Goal: Task Accomplishment & Management: Use online tool/utility

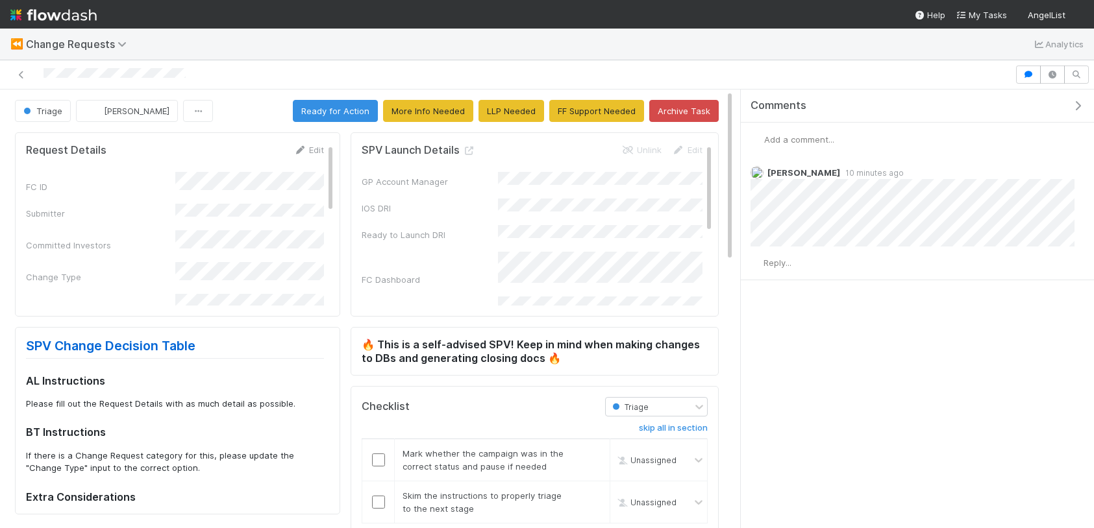
click at [881, 396] on div "Comments Add a comment... Cody Maldonado 10 minutes ago Reply..." at bounding box center [917, 309] width 353 height 439
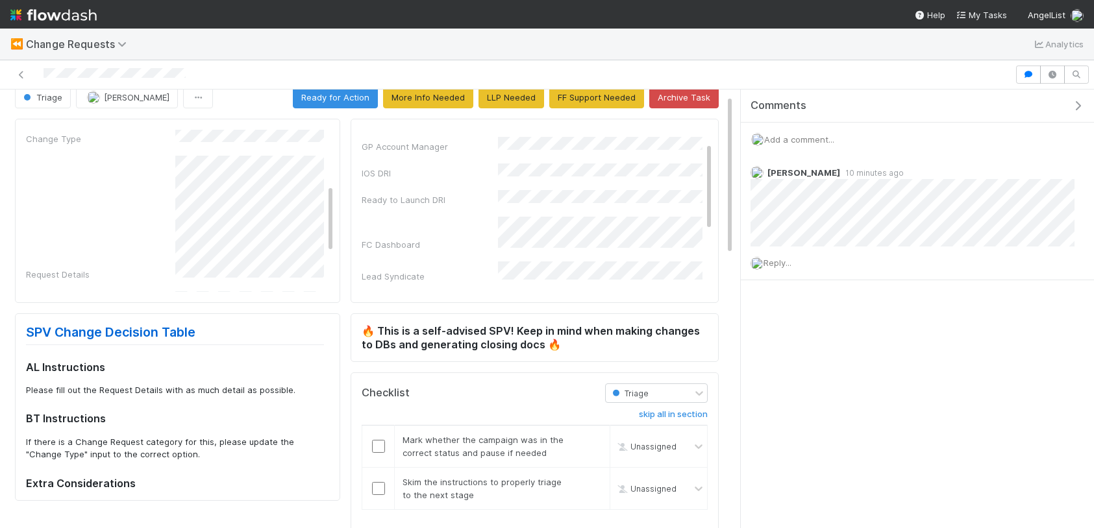
scroll to position [129, 0]
click at [731, 77] on div at bounding box center [507, 75] width 1004 height 18
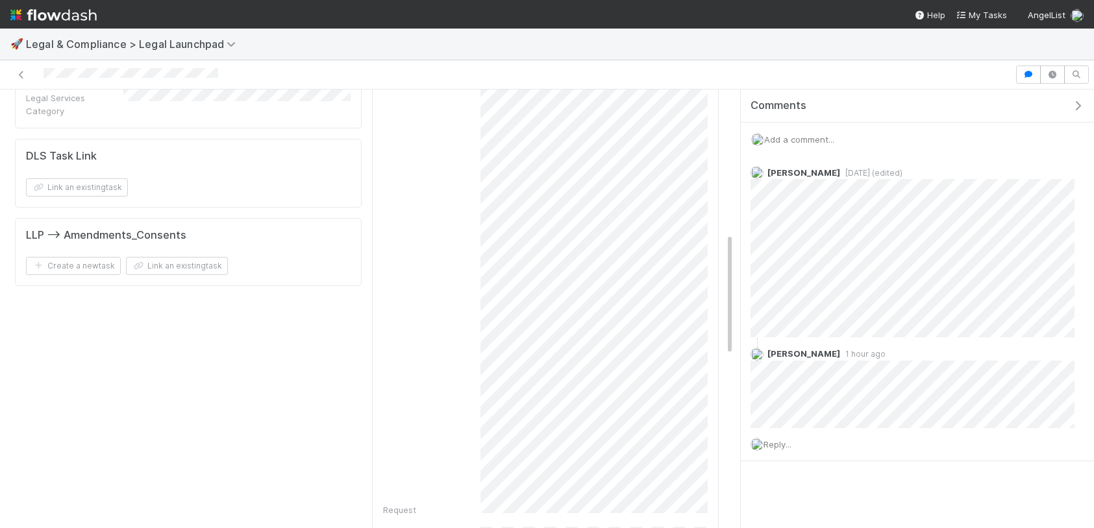
scroll to position [521, 0]
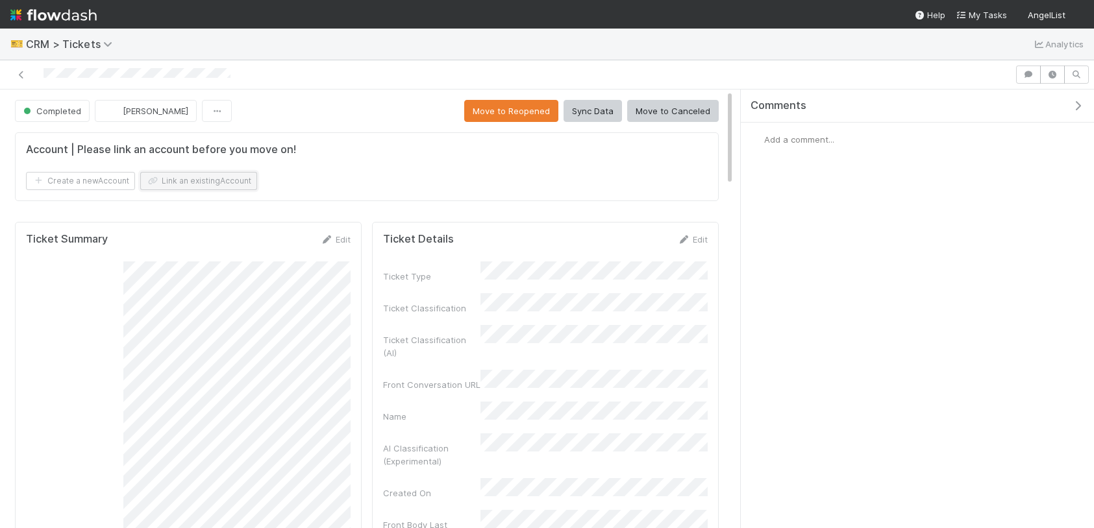
click at [200, 186] on button "Link an existing Account" at bounding box center [198, 181] width 117 height 18
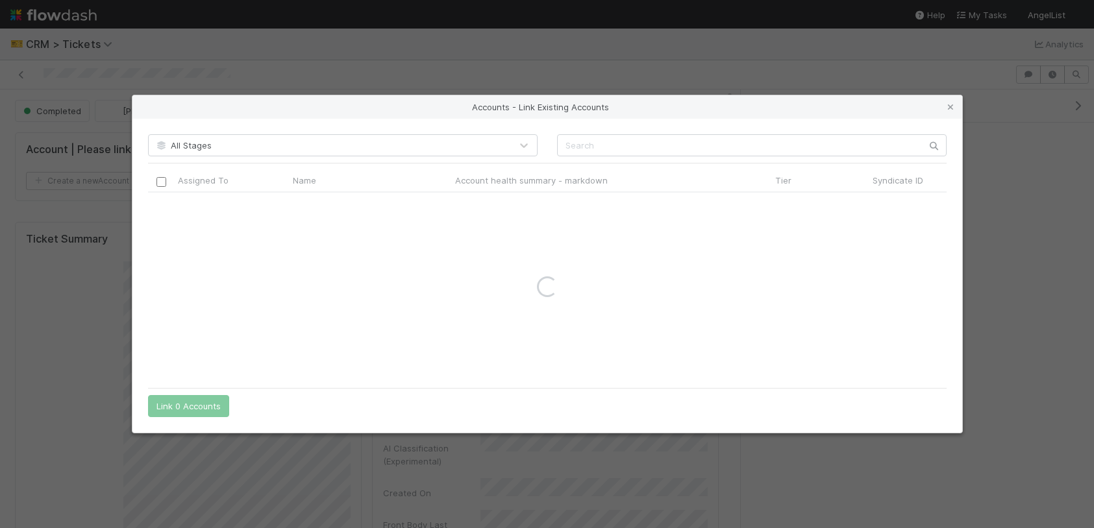
click at [612, 134] on div "All Stages Assigned To Name Account health summary - markdown Tier Syndicate ID…" at bounding box center [547, 276] width 830 height 314
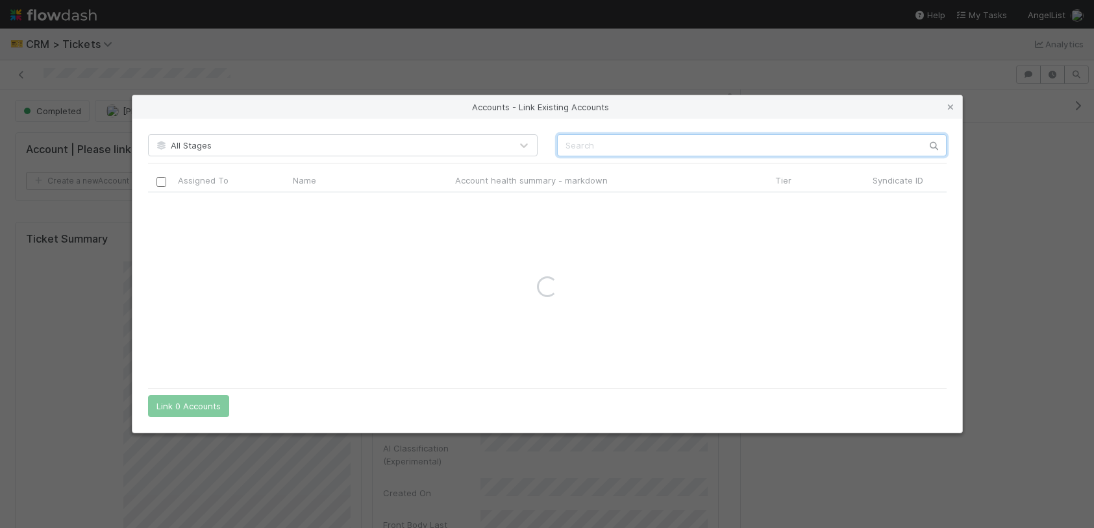
click at [606, 139] on input "text" at bounding box center [752, 145] width 390 height 22
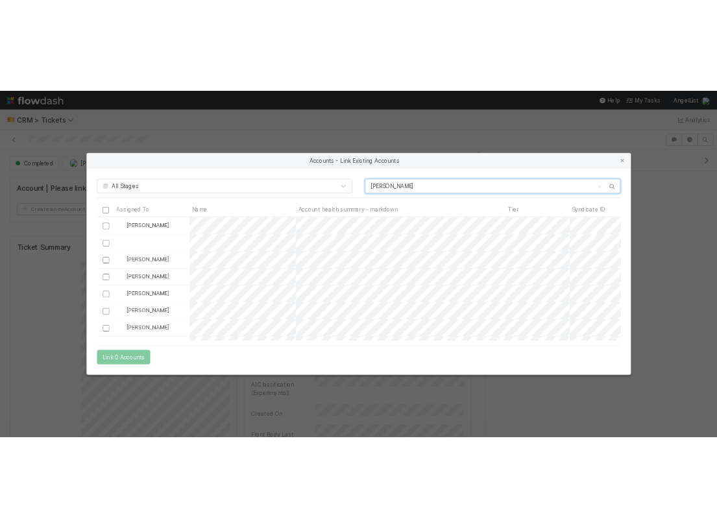
scroll to position [188, 799]
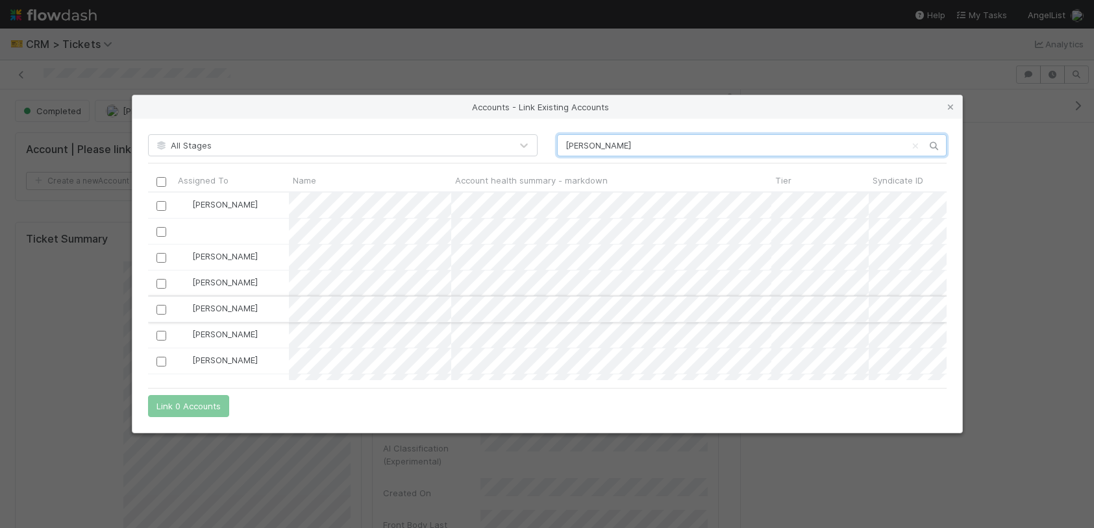
type input "norgard"
click at [156, 312] on input "checkbox" at bounding box center [161, 310] width 10 height 10
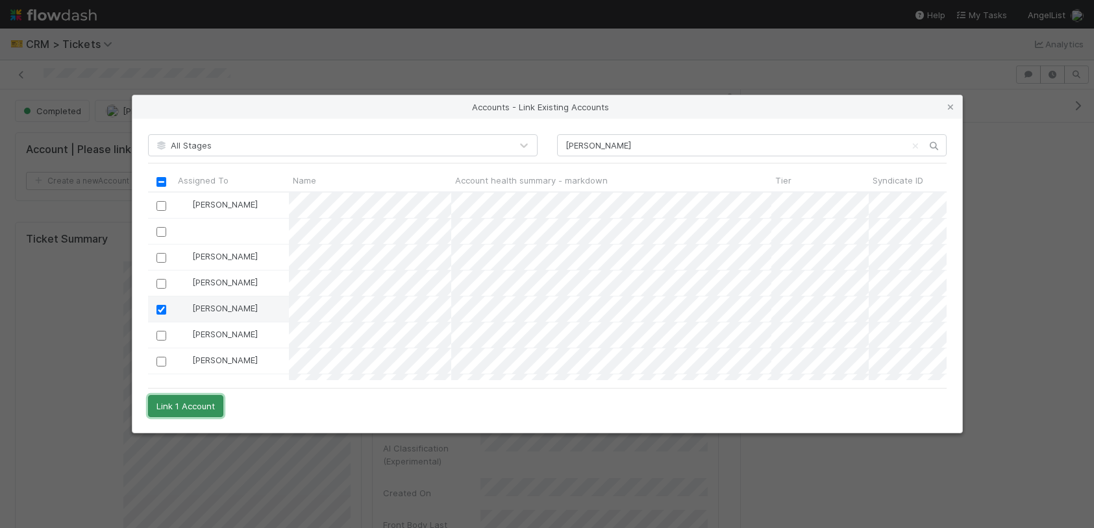
click at [191, 412] on button "Link 1 Account" at bounding box center [185, 406] width 75 height 22
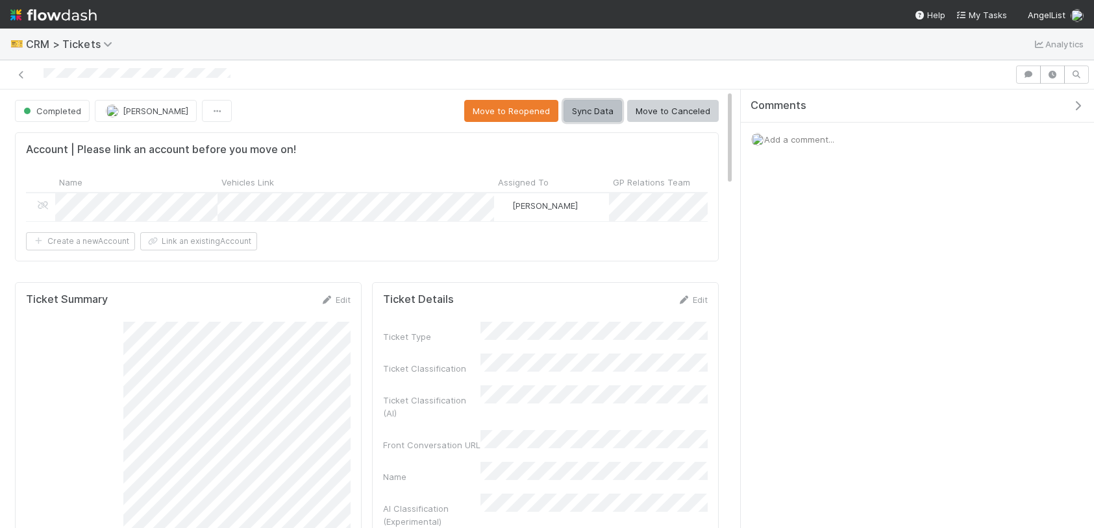
click at [596, 107] on button "Sync Data" at bounding box center [592, 111] width 58 height 22
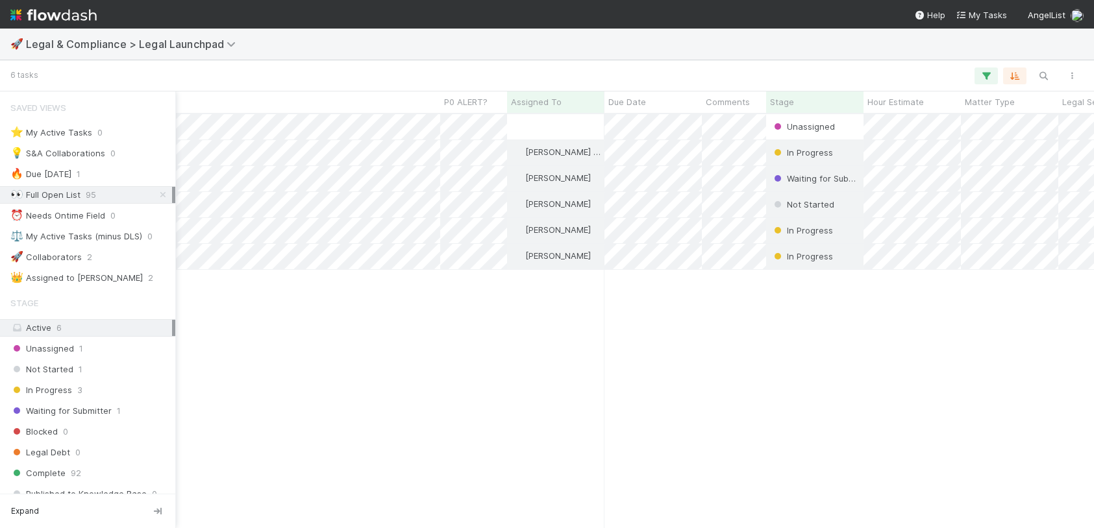
scroll to position [291, 0]
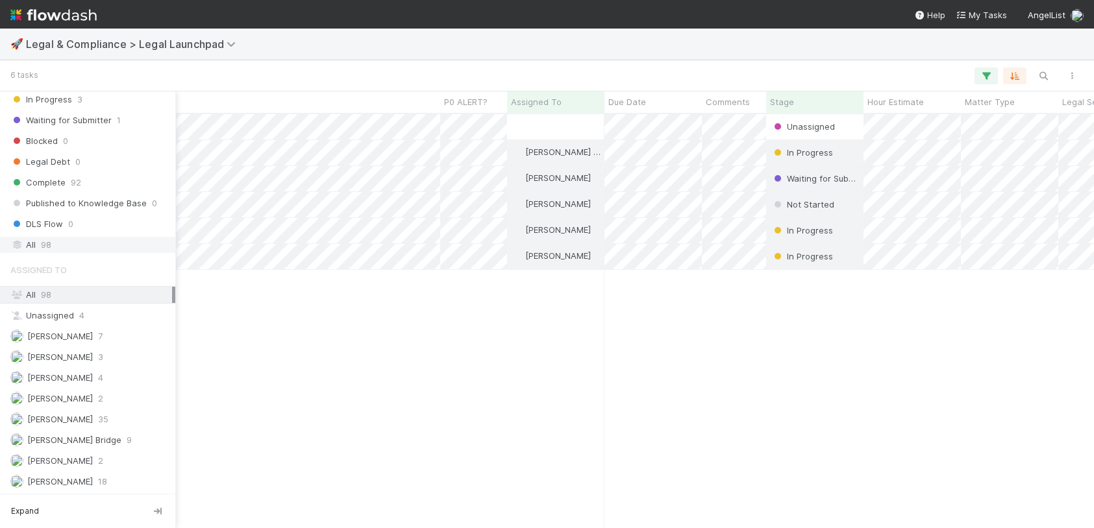
click at [64, 242] on div "All 98" at bounding box center [91, 245] width 162 height 16
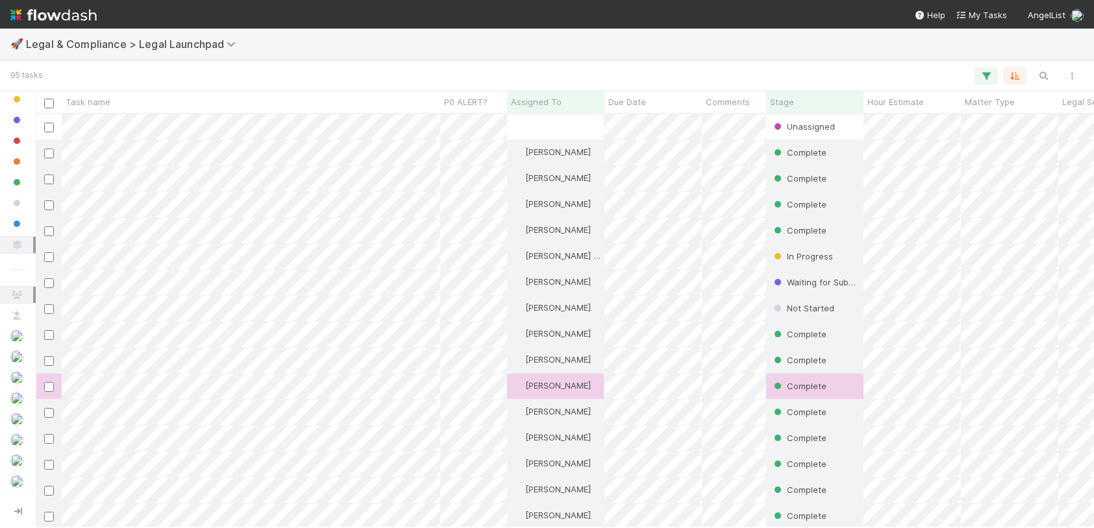
scroll to position [414, 1058]
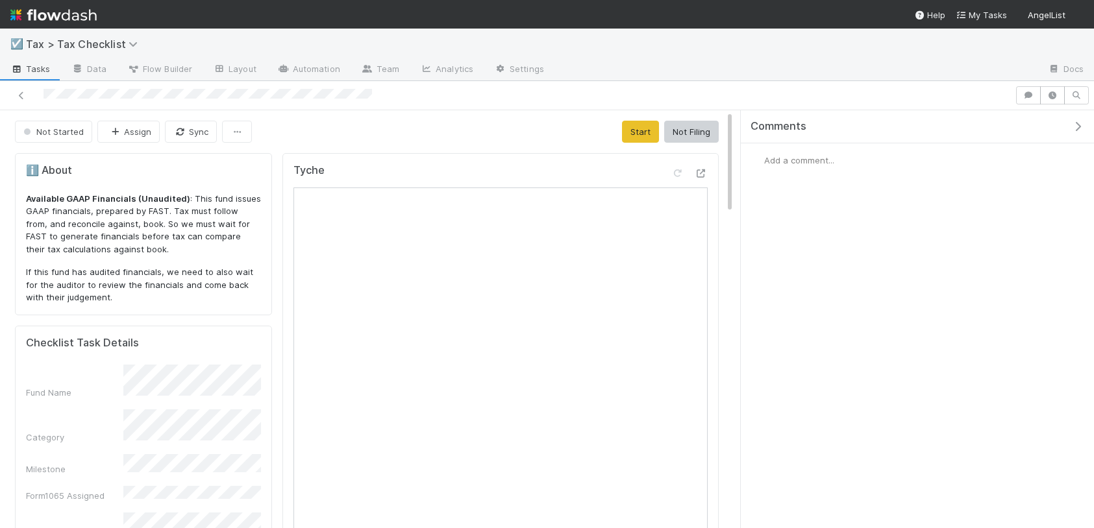
click at [700, 172] on icon at bounding box center [701, 173] width 13 height 8
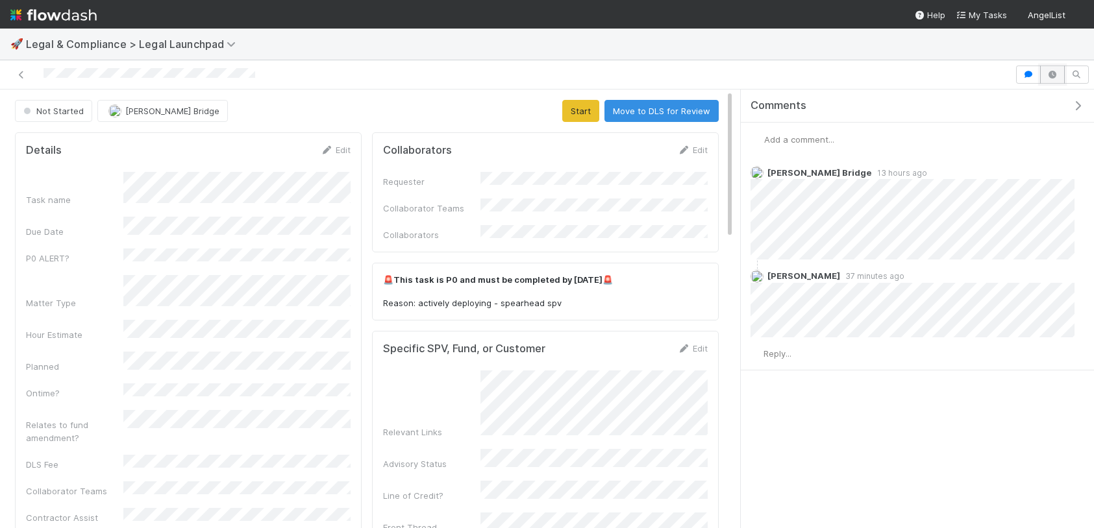
click at [1045, 77] on button "button" at bounding box center [1052, 75] width 25 height 18
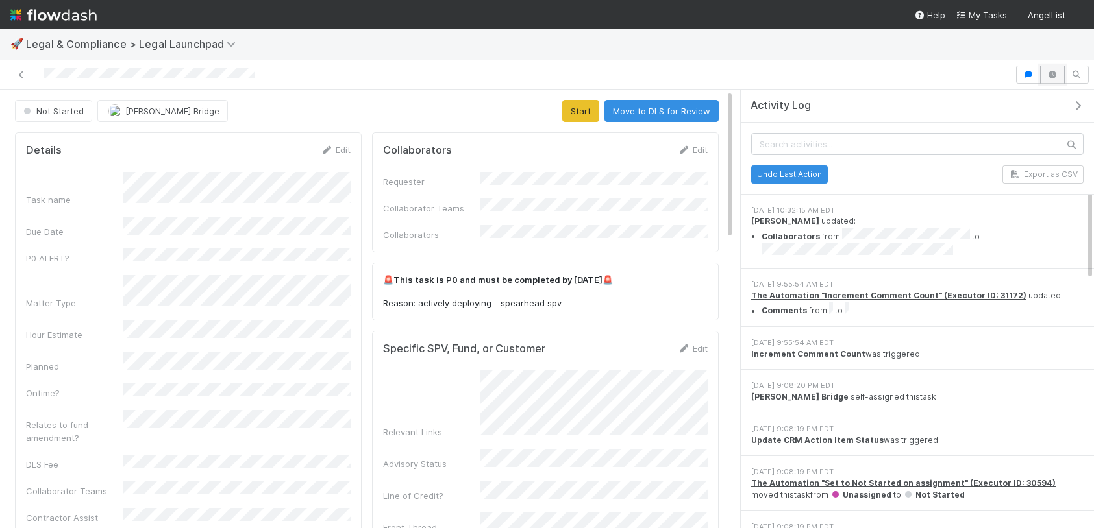
click at [1052, 74] on icon "button" at bounding box center [1052, 75] width 13 height 8
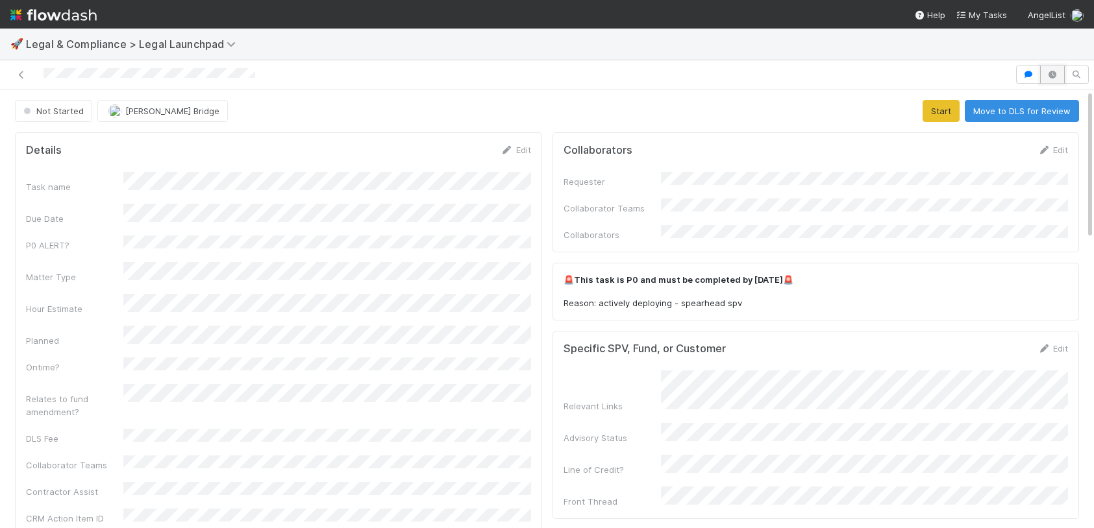
click at [1047, 68] on button "button" at bounding box center [1052, 75] width 25 height 18
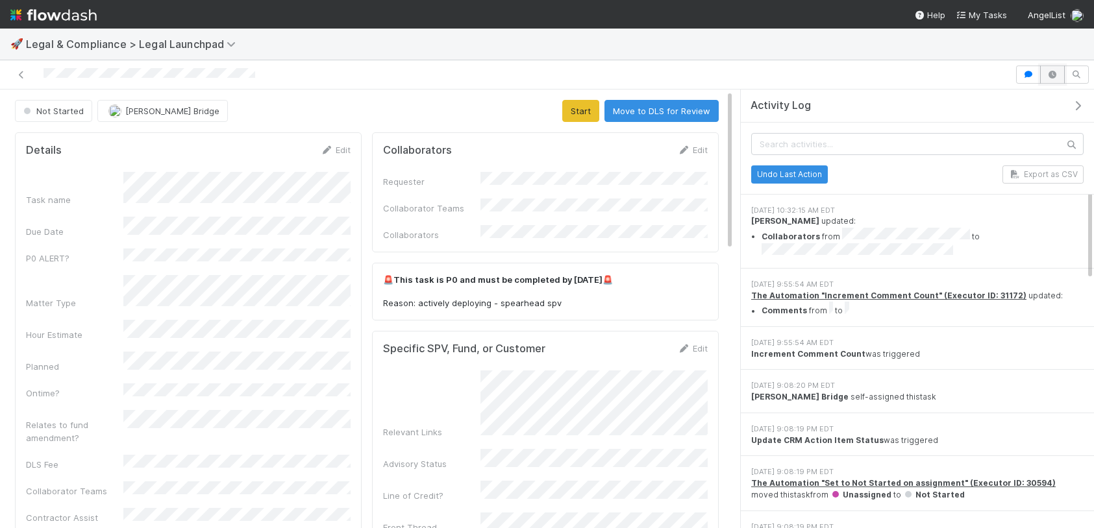
click at [1056, 76] on icon "button" at bounding box center [1052, 75] width 13 height 8
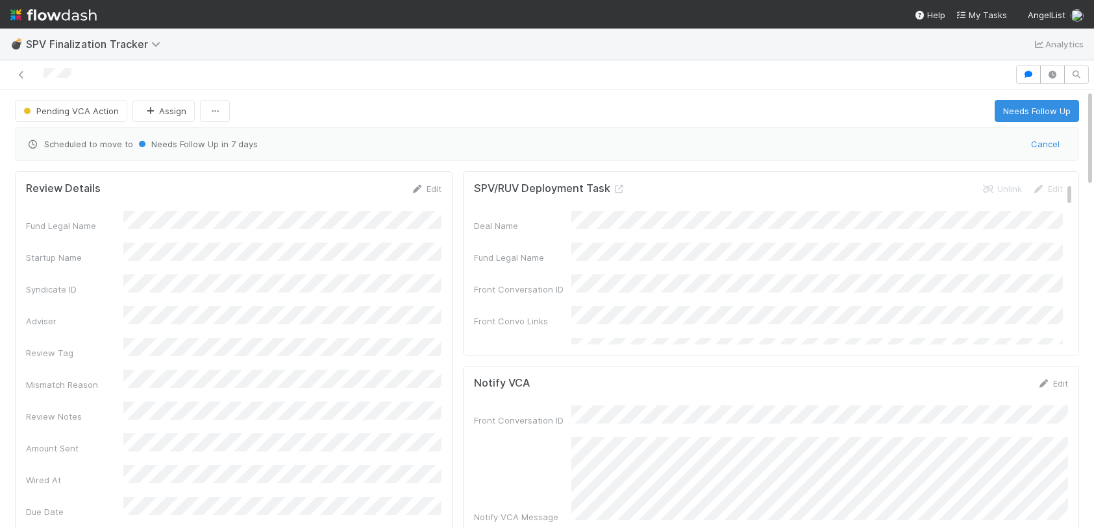
click at [663, 425] on div "Front Conversation ID Notify VCA Message" at bounding box center [771, 465] width 594 height 118
click at [1039, 79] on button "button" at bounding box center [1028, 75] width 25 height 18
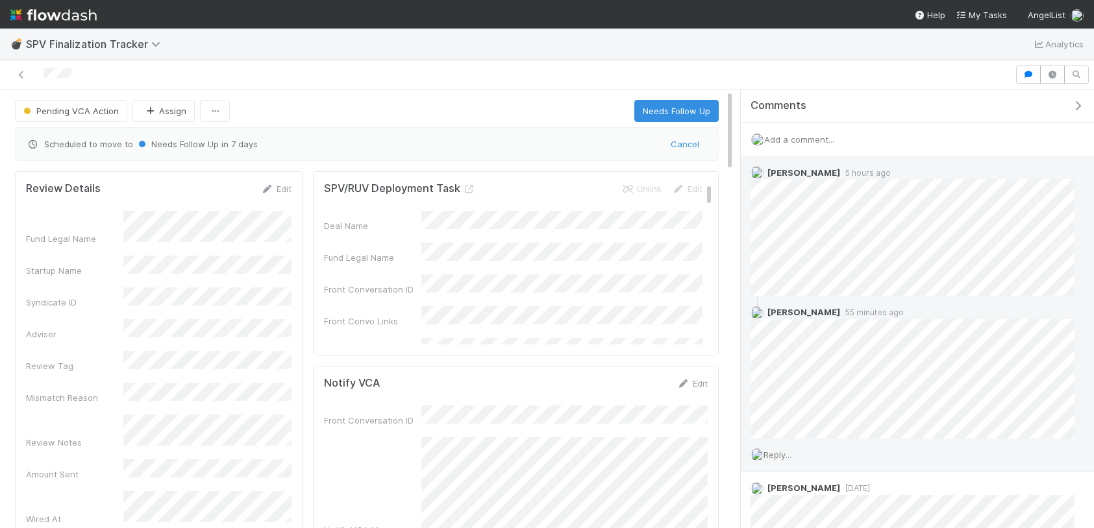
click at [791, 454] on span "Reply..." at bounding box center [777, 455] width 28 height 10
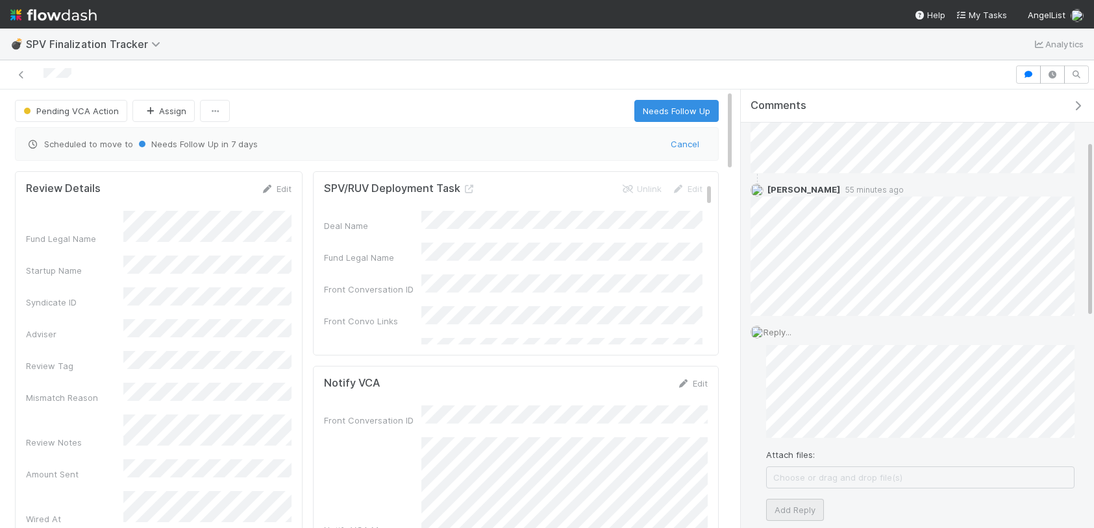
scroll to position [124, 0]
click at [795, 504] on button "Add Reply" at bounding box center [795, 509] width 58 height 22
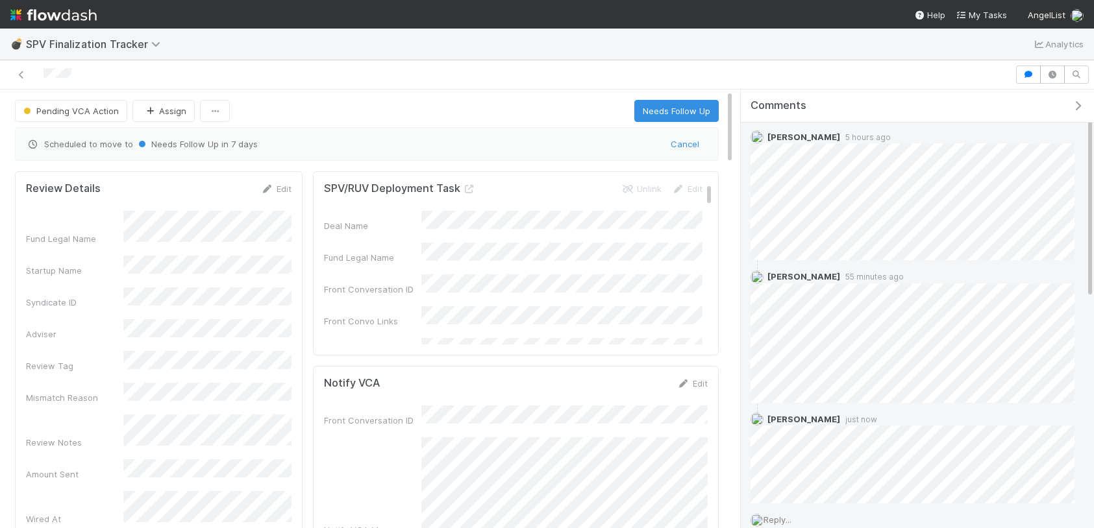
scroll to position [0, 0]
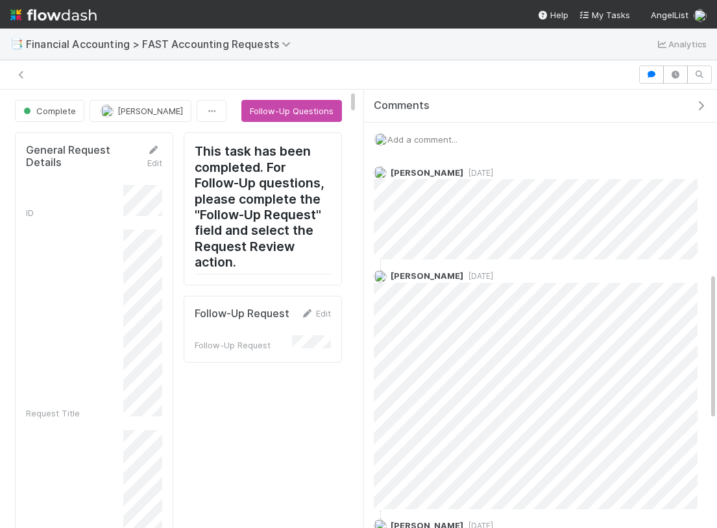
scroll to position [545, 0]
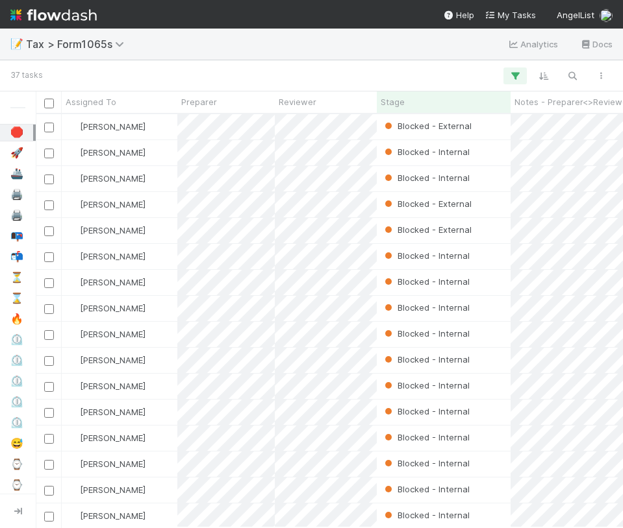
scroll to position [414, 587]
click at [310, 45] on div "📝 Tax > Form1065s Analytics Docs" at bounding box center [311, 44] width 623 height 31
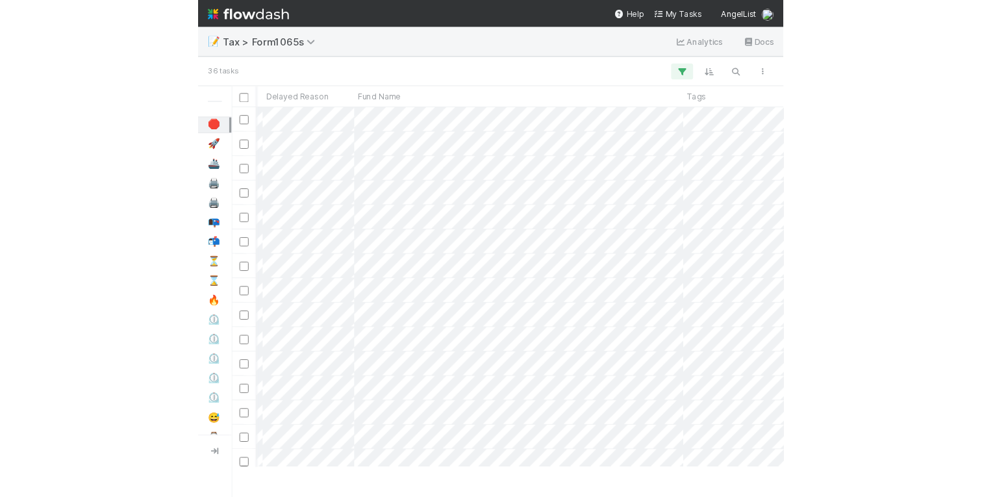
scroll to position [0, 1]
